Goal: Task Accomplishment & Management: Manage account settings

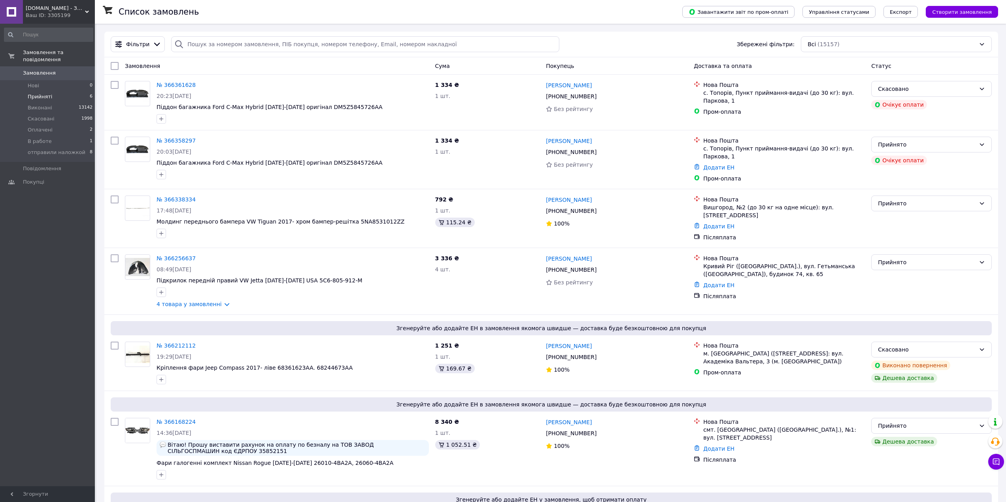
click at [31, 93] on span "Прийняті" at bounding box center [40, 96] width 24 height 7
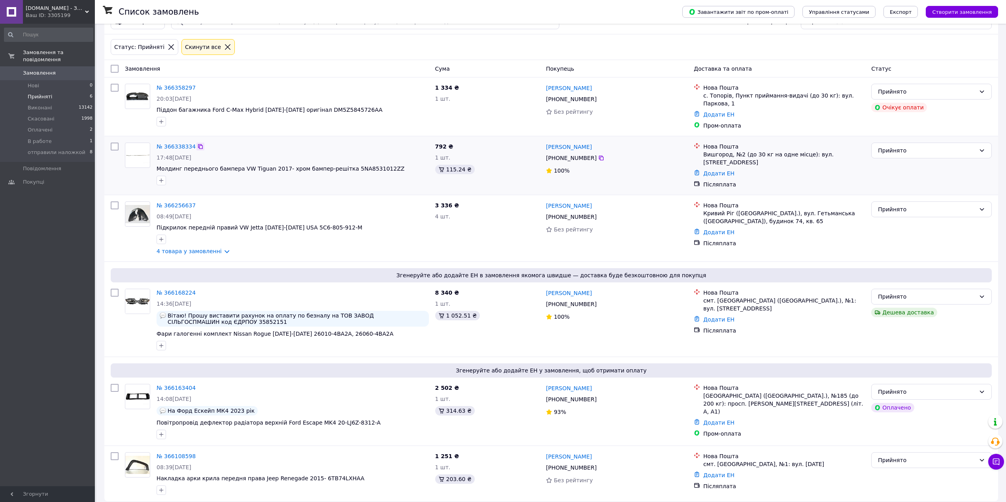
scroll to position [24, 0]
click at [162, 285] on div "№ 366168224 14:36[DATE] Вітаю! Прошу виставити рахунок на оплату по безналу на …" at bounding box center [292, 319] width 279 height 68
click at [166, 287] on div "№ 366168224" at bounding box center [176, 291] width 41 height 9
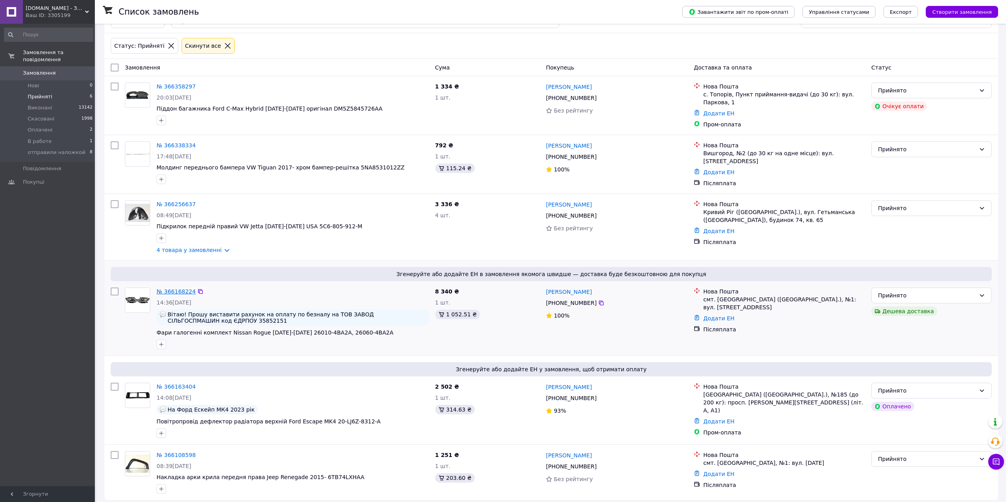
click at [169, 288] on link "№ 366168224" at bounding box center [175, 291] width 39 height 6
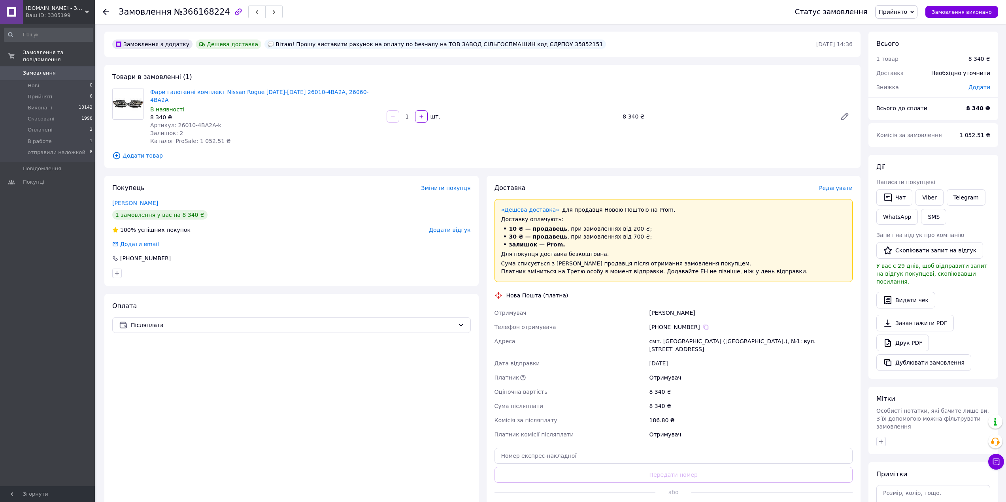
click at [66, 70] on span "Замовлення" at bounding box center [48, 73] width 50 height 7
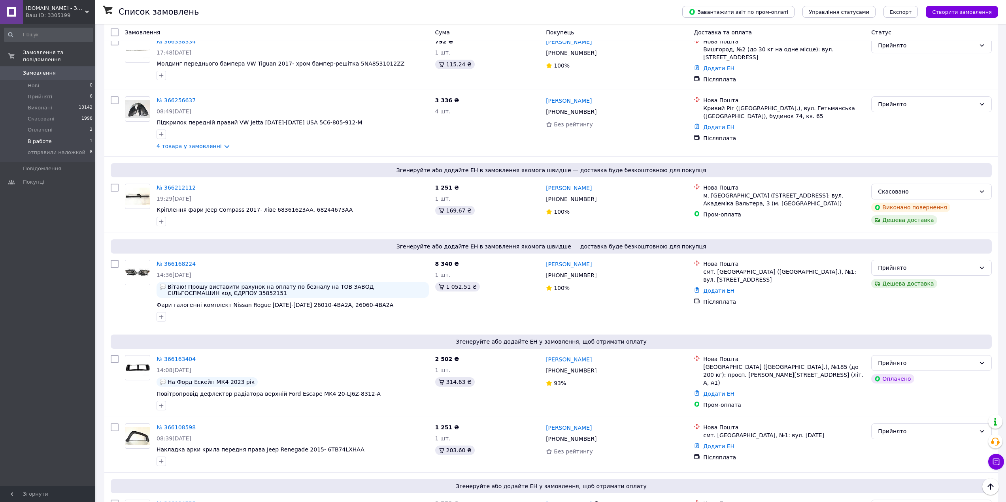
click at [60, 136] on li "В работе 1" at bounding box center [48, 141] width 97 height 11
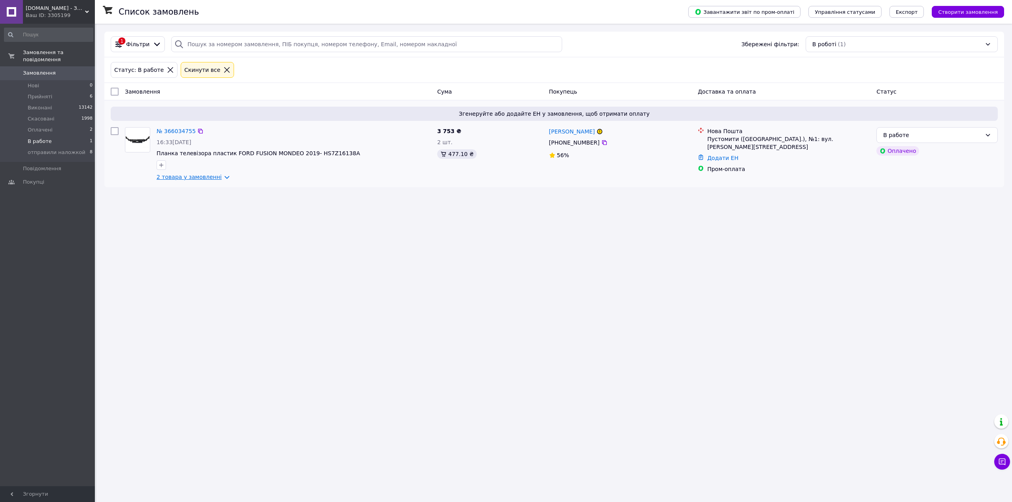
click at [209, 174] on link "2 товара у замовленні" at bounding box center [188, 177] width 65 height 6
click at [56, 91] on li "Прийняті 6" at bounding box center [48, 96] width 97 height 11
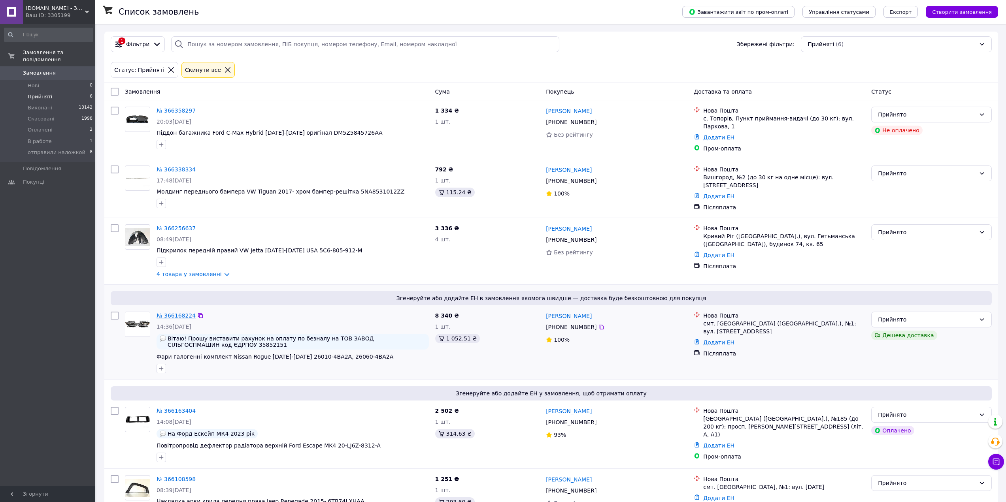
click at [183, 313] on link "№ 366168224" at bounding box center [175, 316] width 39 height 6
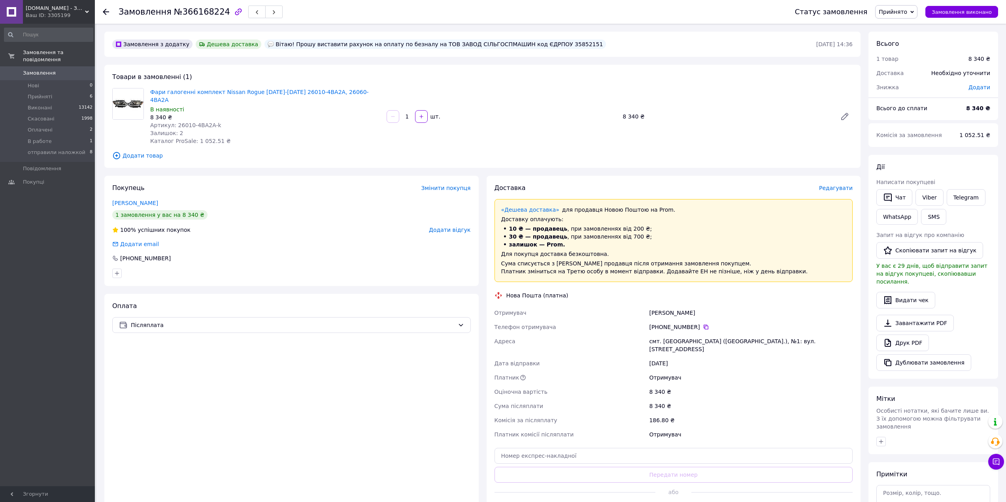
click at [178, 96] on span "Фари галогенні комплект Nissan Rogue [DATE]-[DATE] 26010-4BA2A, 26060-4BA2A" at bounding box center [265, 96] width 230 height 16
click at [178, 94] on link "Фари галогенні комплект Nissan Rogue [DATE]-[DATE] 26010-4BA2A, 26060-4BA2A" at bounding box center [259, 96] width 219 height 14
